Goal: Find specific page/section: Find specific page/section

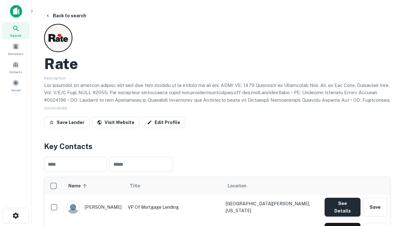
click at [342, 204] on button "See Details" at bounding box center [342, 207] width 36 height 19
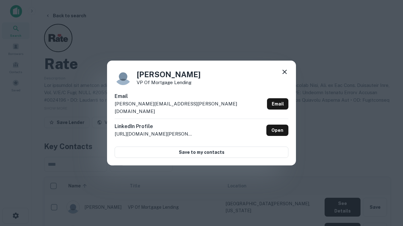
click at [284, 76] on icon at bounding box center [285, 72] width 8 height 8
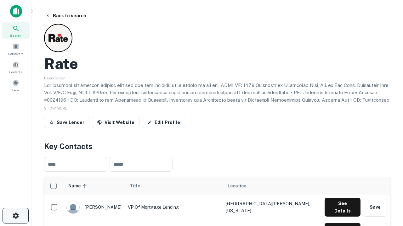
click at [15, 216] on icon "button" at bounding box center [16, 216] width 8 height 8
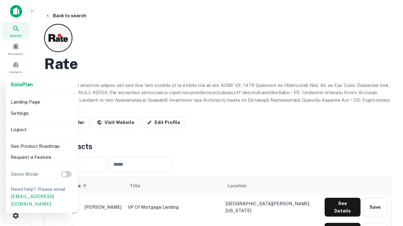
click at [42, 130] on li "Logout" at bounding box center [41, 129] width 67 height 11
